Goal: Task Accomplishment & Management: Complete application form

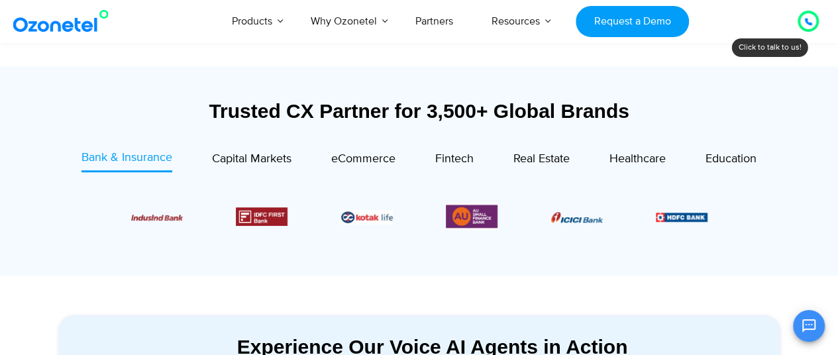
scroll to position [466, 0]
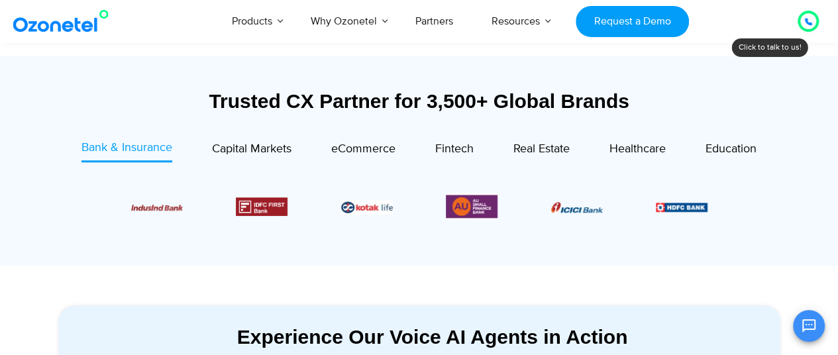
drag, startPoint x: 844, startPoint y: 19, endPoint x: 848, endPoint y: 40, distance: 20.8
click at [353, 154] on span "eCommerce" at bounding box center [363, 149] width 64 height 15
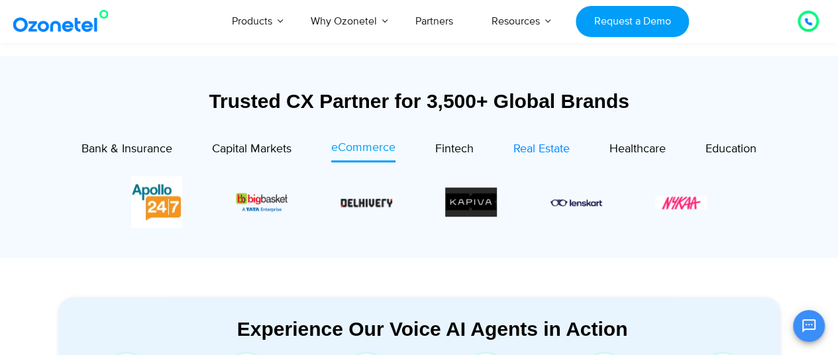
click at [543, 152] on span "Real Estate" at bounding box center [542, 149] width 56 height 15
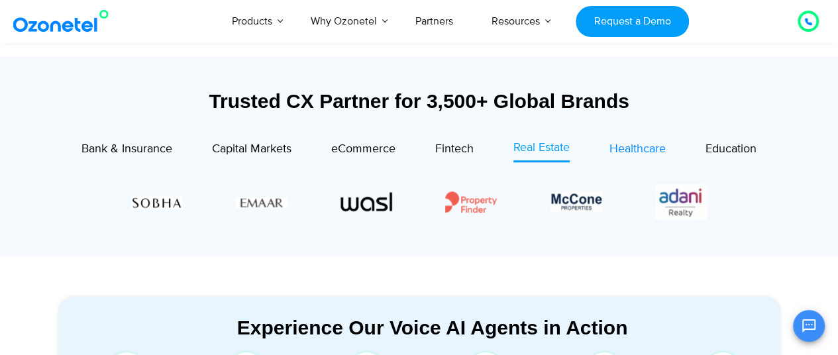
click at [635, 144] on span "Healthcare" at bounding box center [638, 149] width 56 height 15
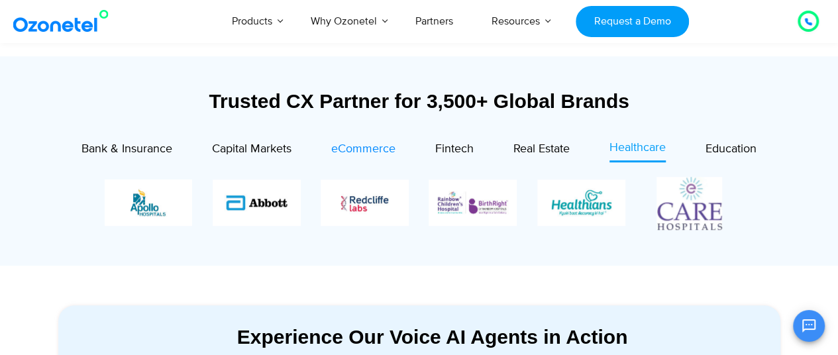
click at [376, 148] on span "eCommerce" at bounding box center [363, 149] width 64 height 15
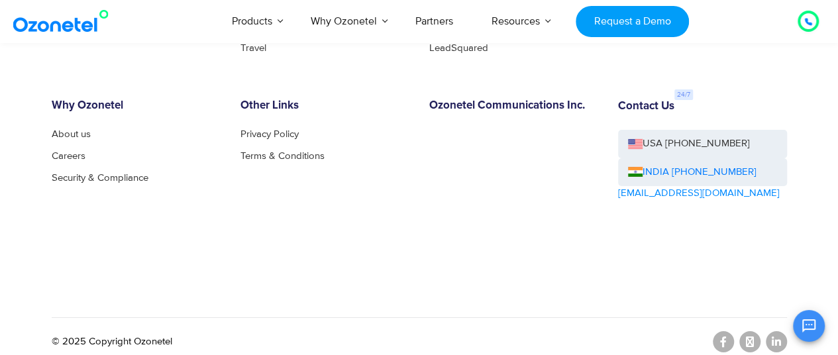
scroll to position [7246, 0]
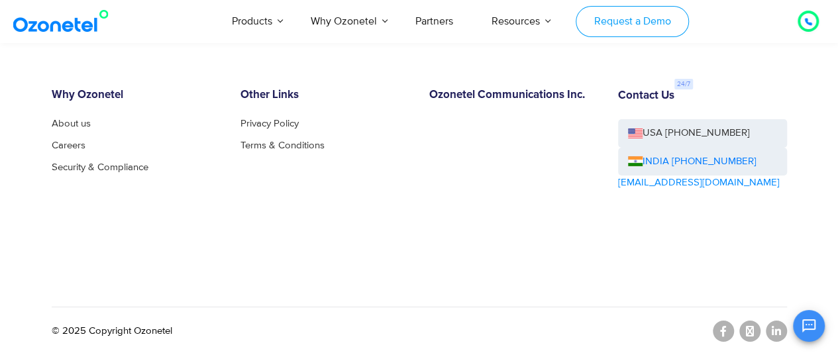
click at [657, 19] on link "Request a Demo" at bounding box center [632, 21] width 113 height 31
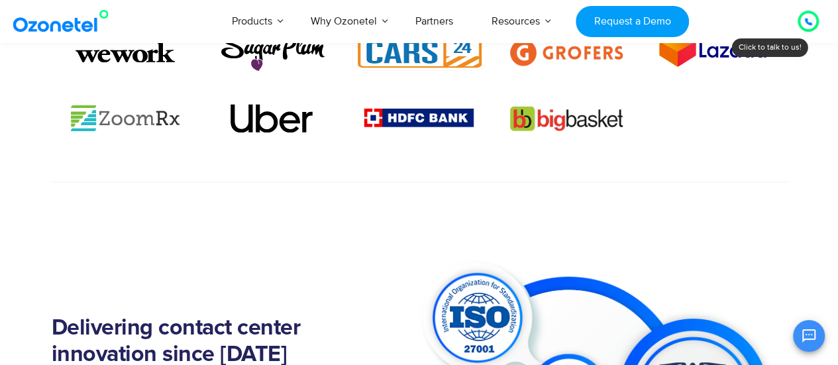
scroll to position [1082, 0]
